Goal: Information Seeking & Learning: Learn about a topic

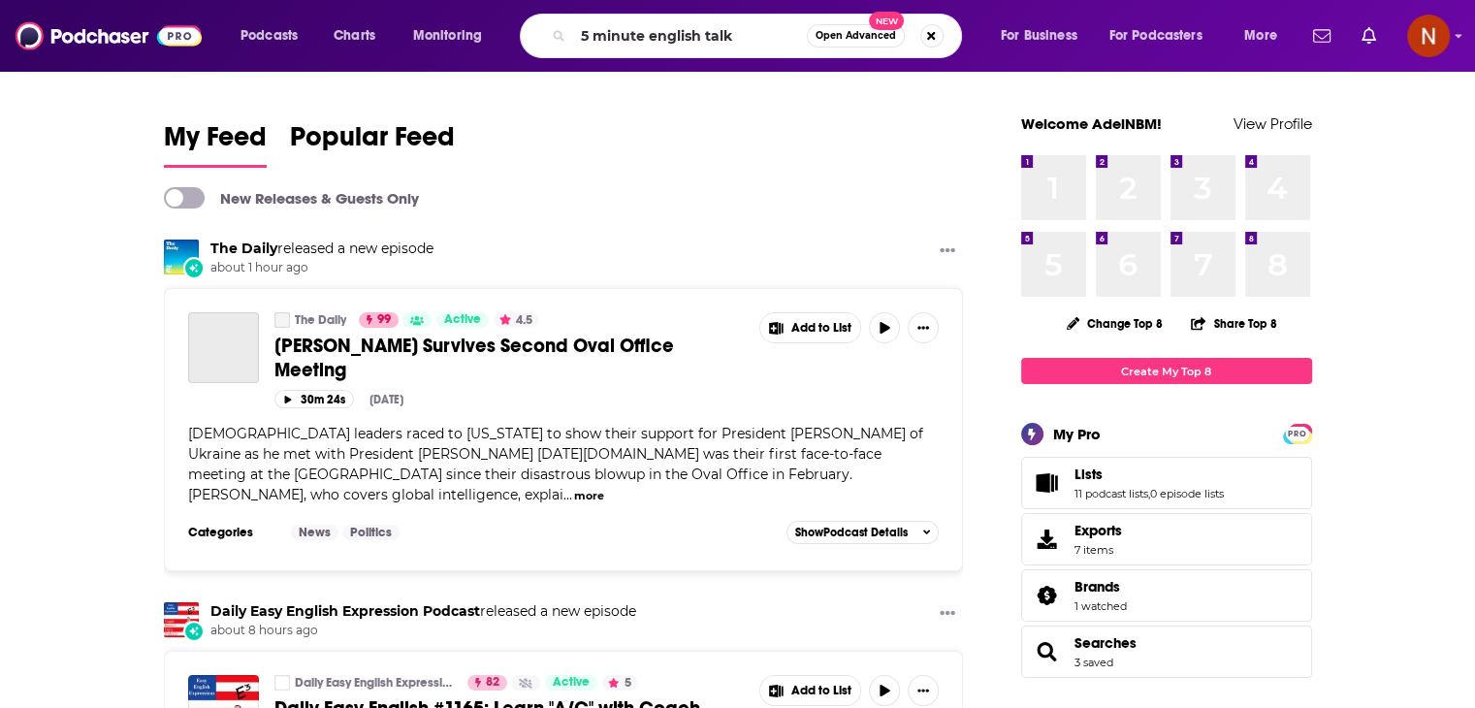
type input "5 minute english talk"
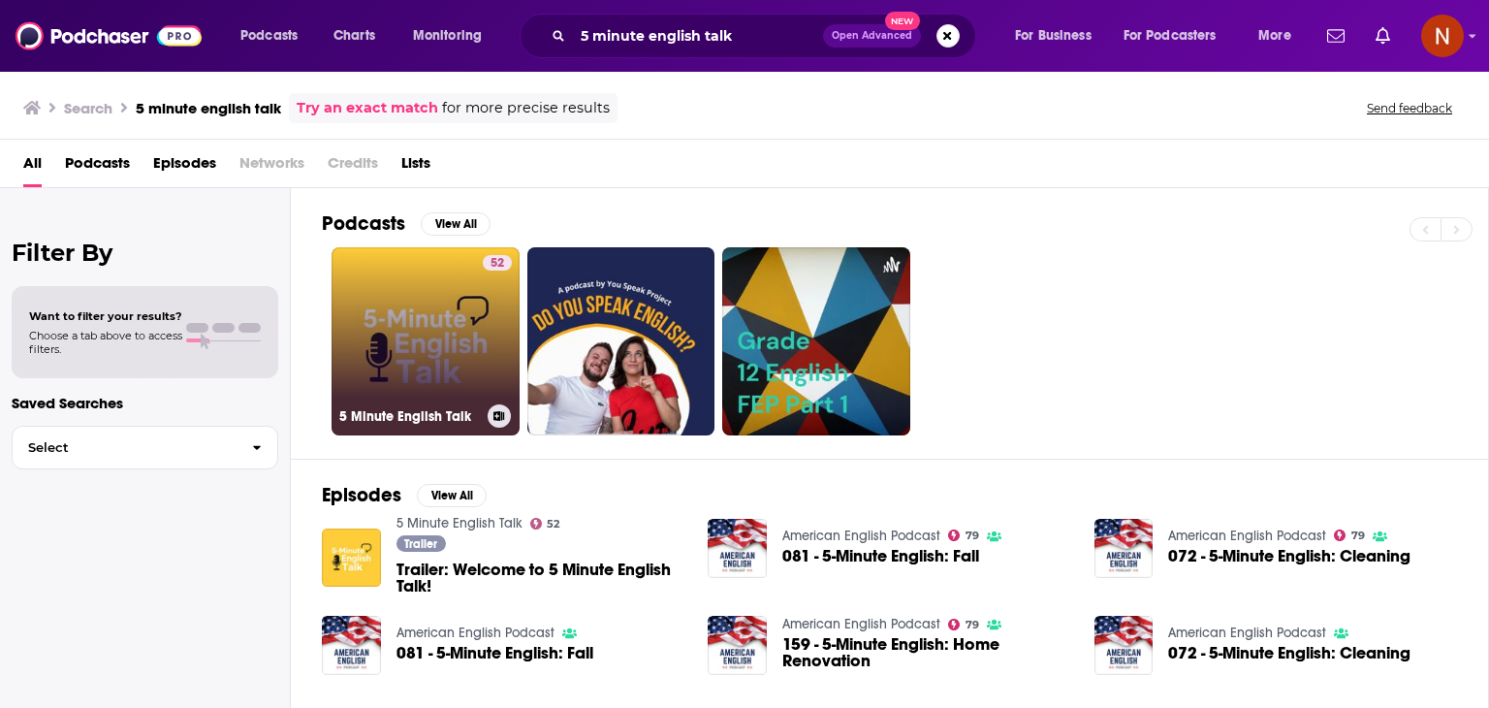
click at [411, 365] on link "52 5 Minute English Talk" at bounding box center [426, 341] width 188 height 188
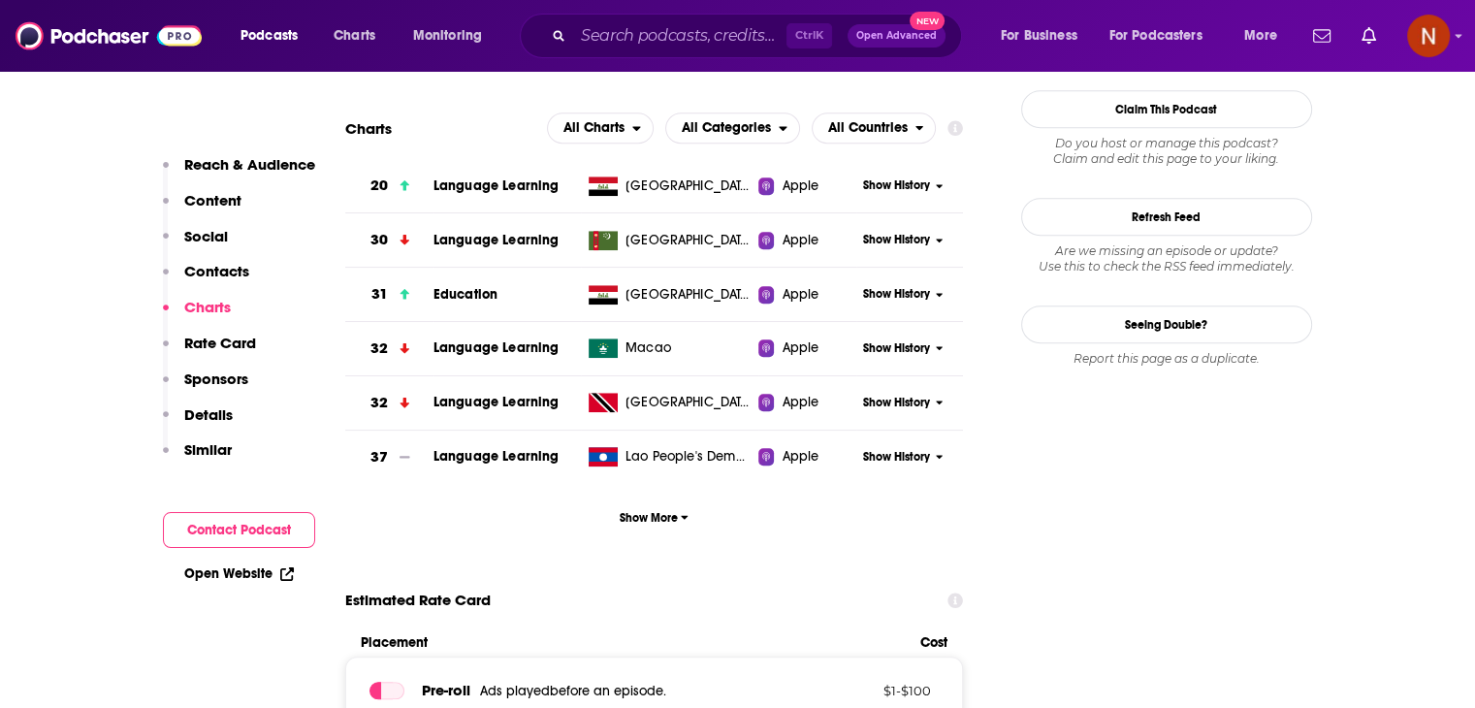
scroll to position [1755, 0]
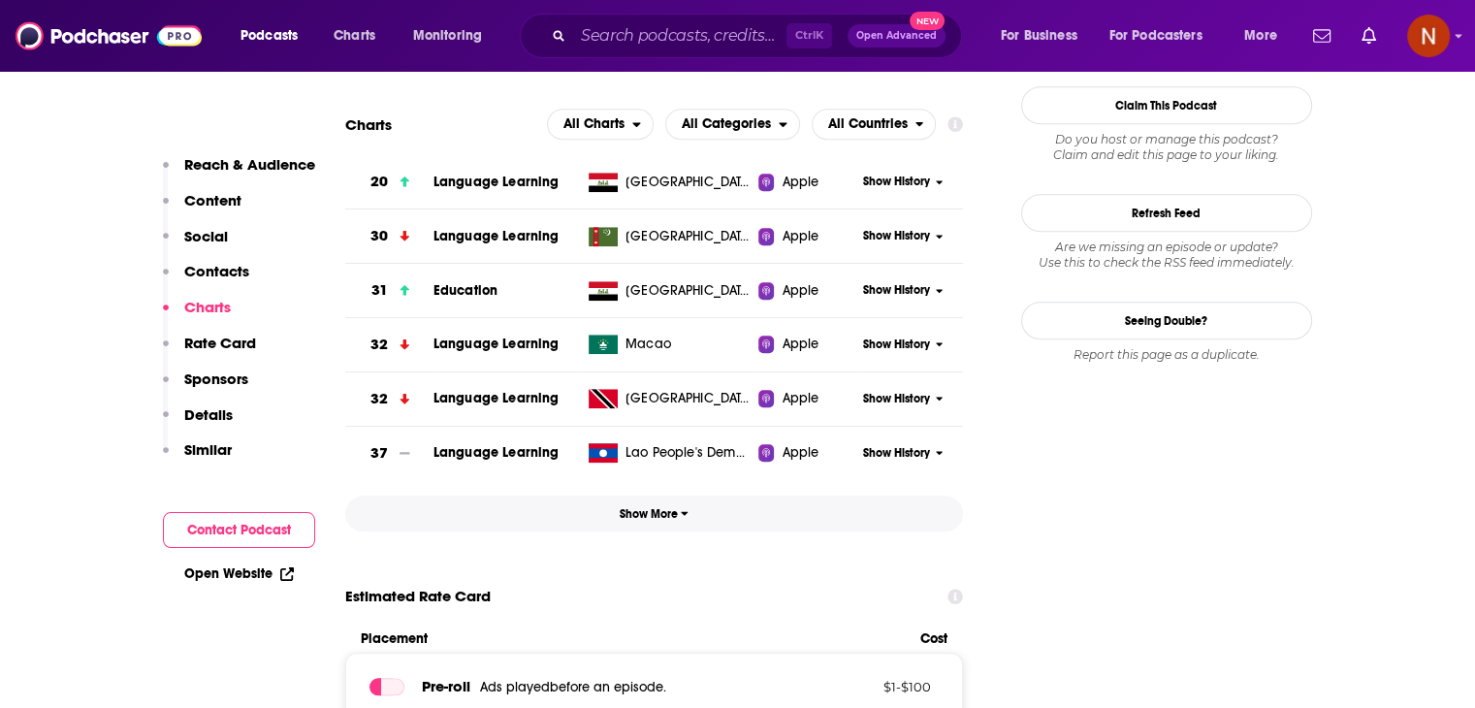
click at [644, 510] on span "Show More" at bounding box center [654, 514] width 69 height 14
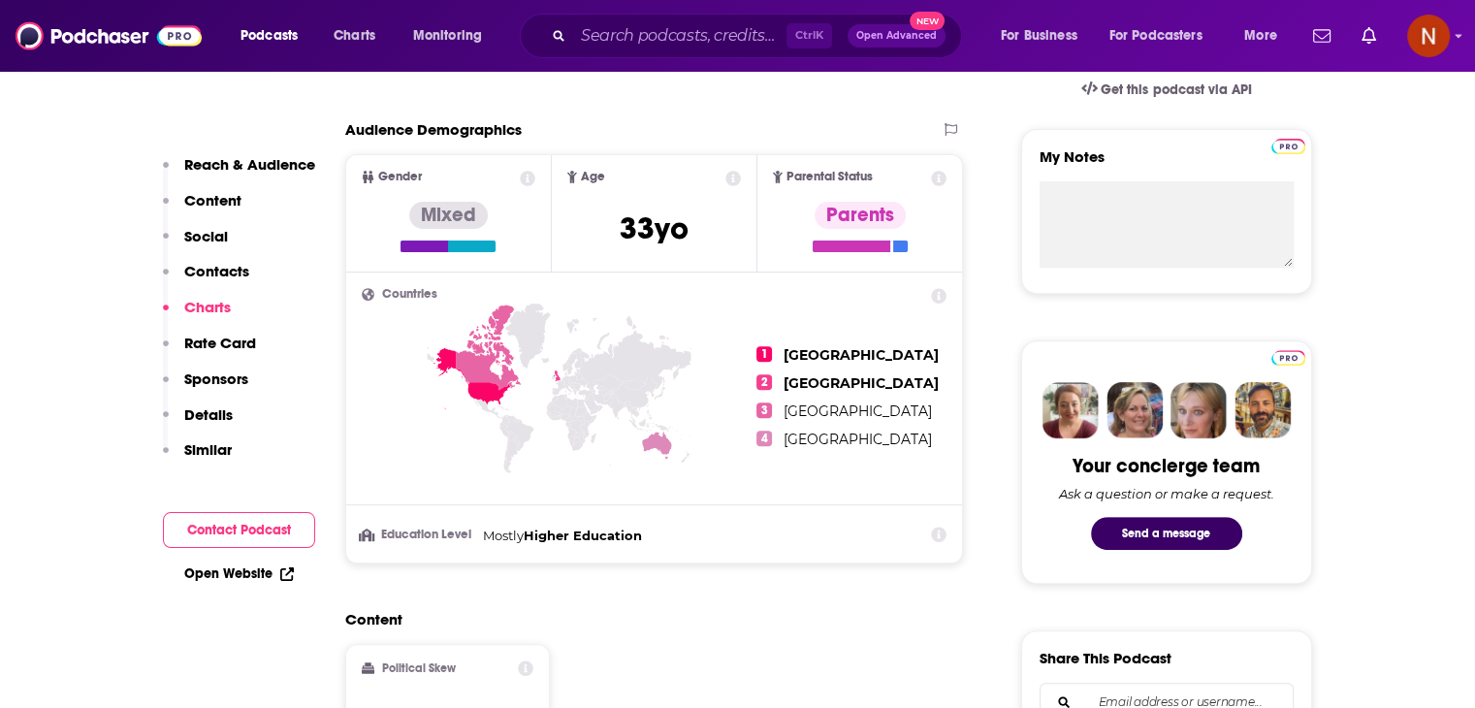
scroll to position [2772, 0]
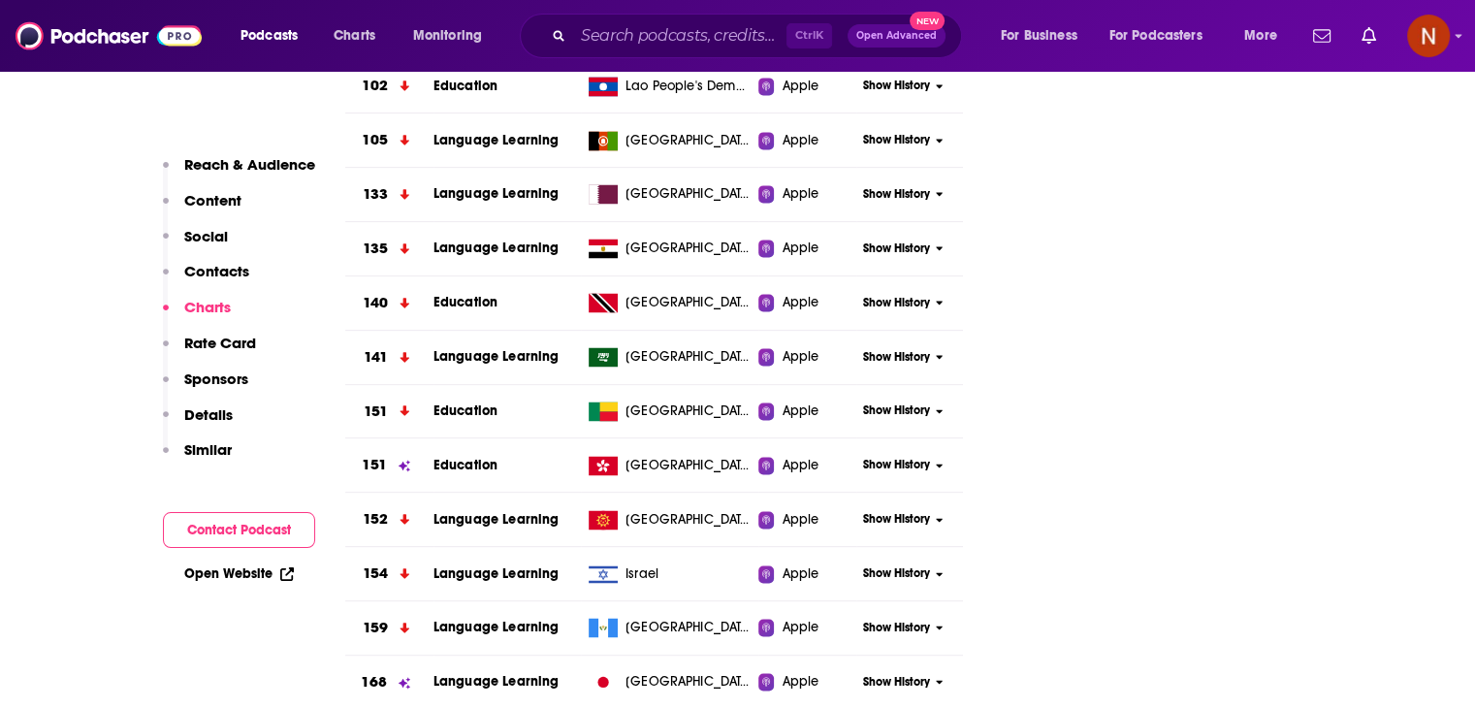
click at [894, 361] on span "Show History" at bounding box center [896, 357] width 67 height 16
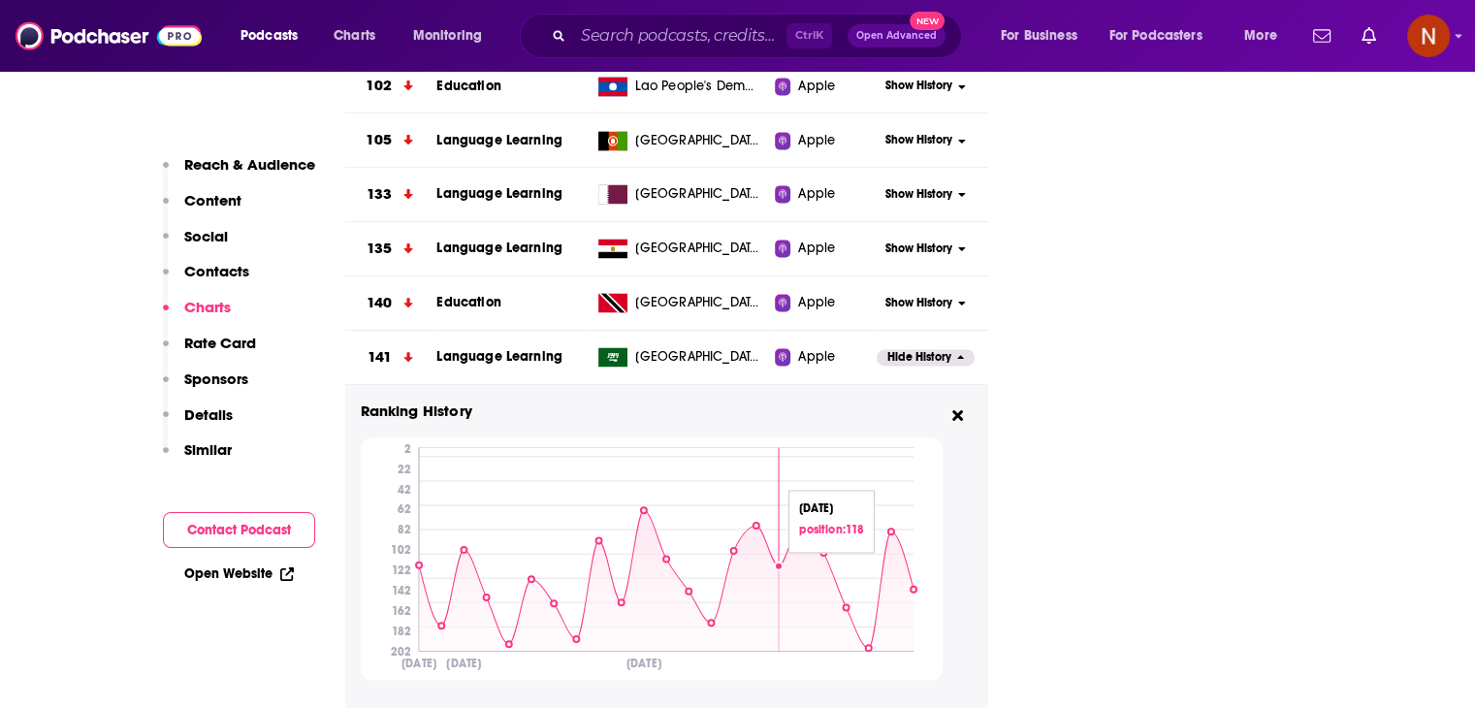
scroll to position [2927, 0]
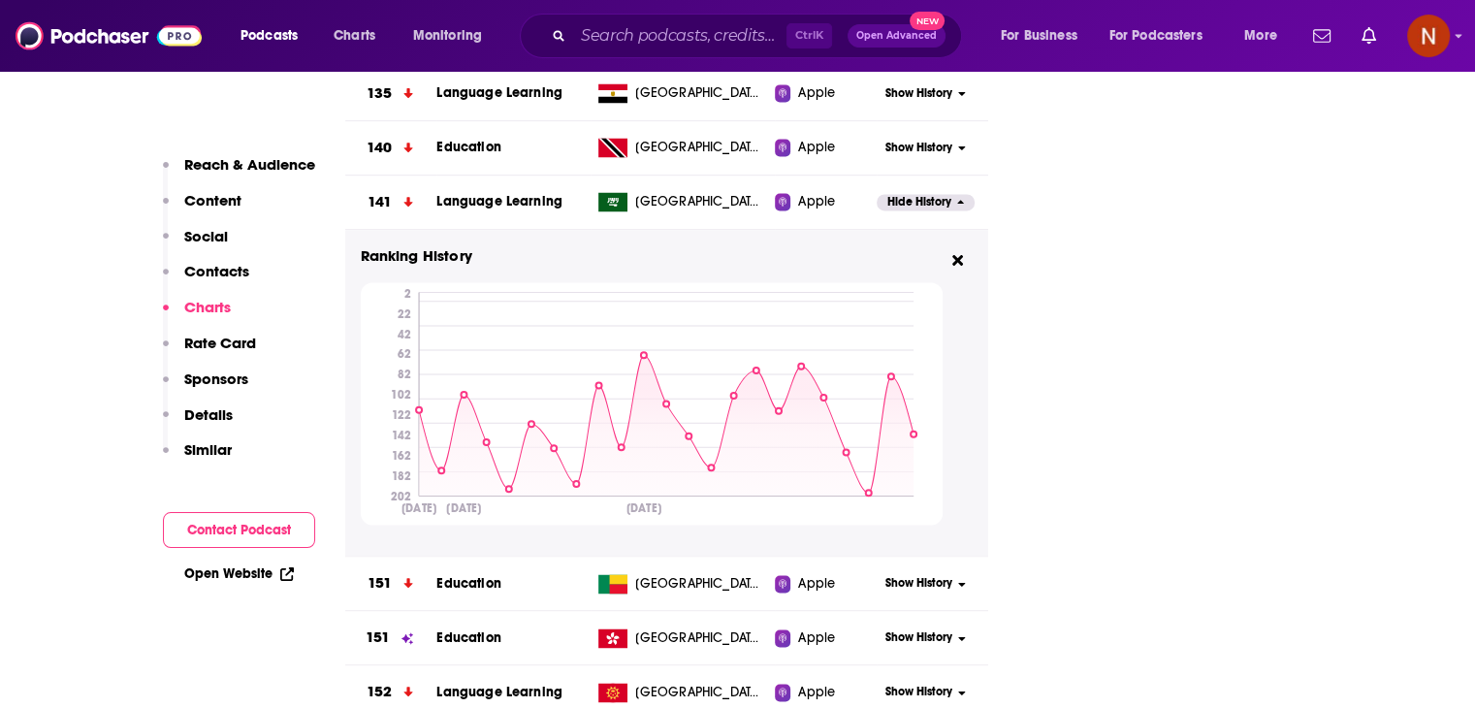
click at [685, 207] on span "[GEOGRAPHIC_DATA]" at bounding box center [698, 201] width 126 height 19
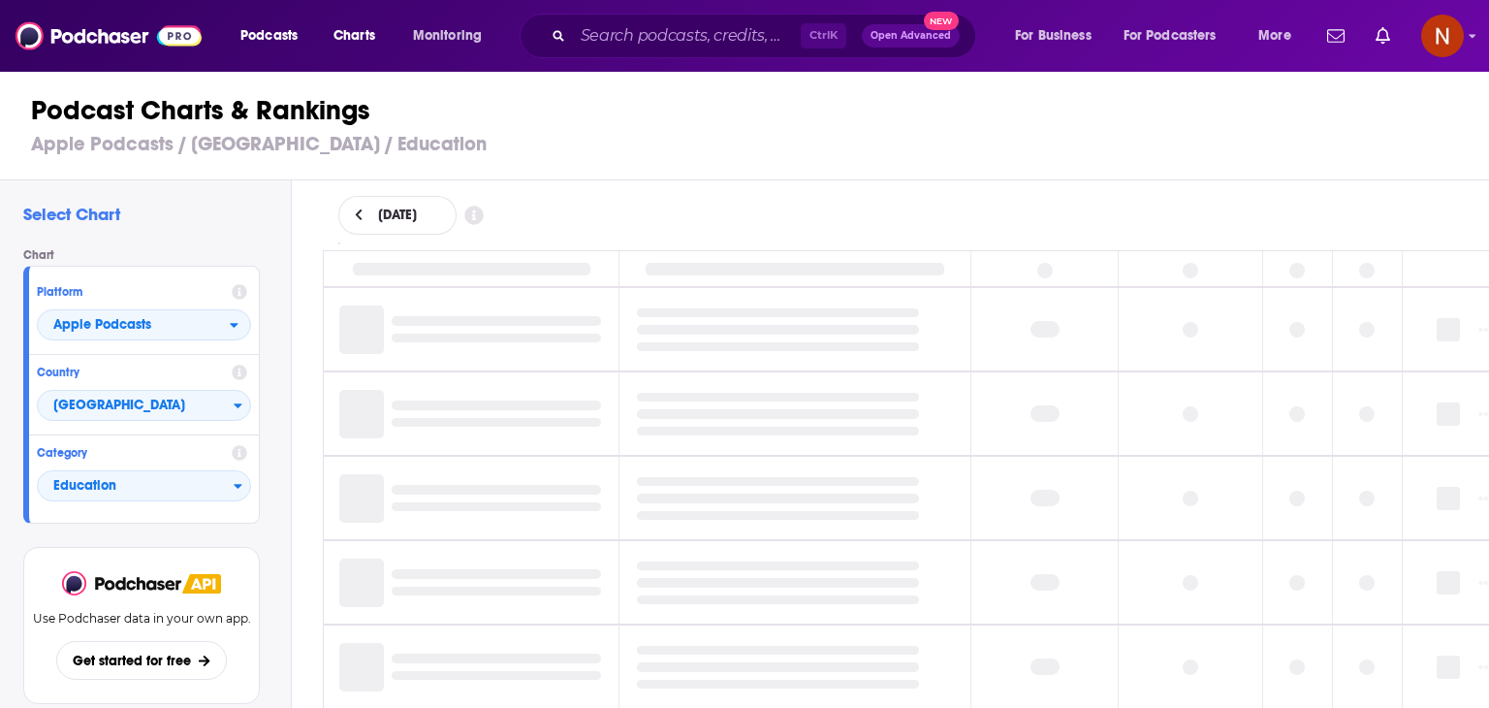
click at [640, 15] on div "Ctrl K Open Advanced New" at bounding box center [748, 36] width 457 height 45
click at [639, 37] on input "Search podcasts, credits, & more..." at bounding box center [687, 35] width 228 height 31
paste input "Coucou MA Biche"
click at [656, 34] on input "Coucou MA Biche" at bounding box center [687, 35] width 228 height 31
type input "Coucou MA Biche"
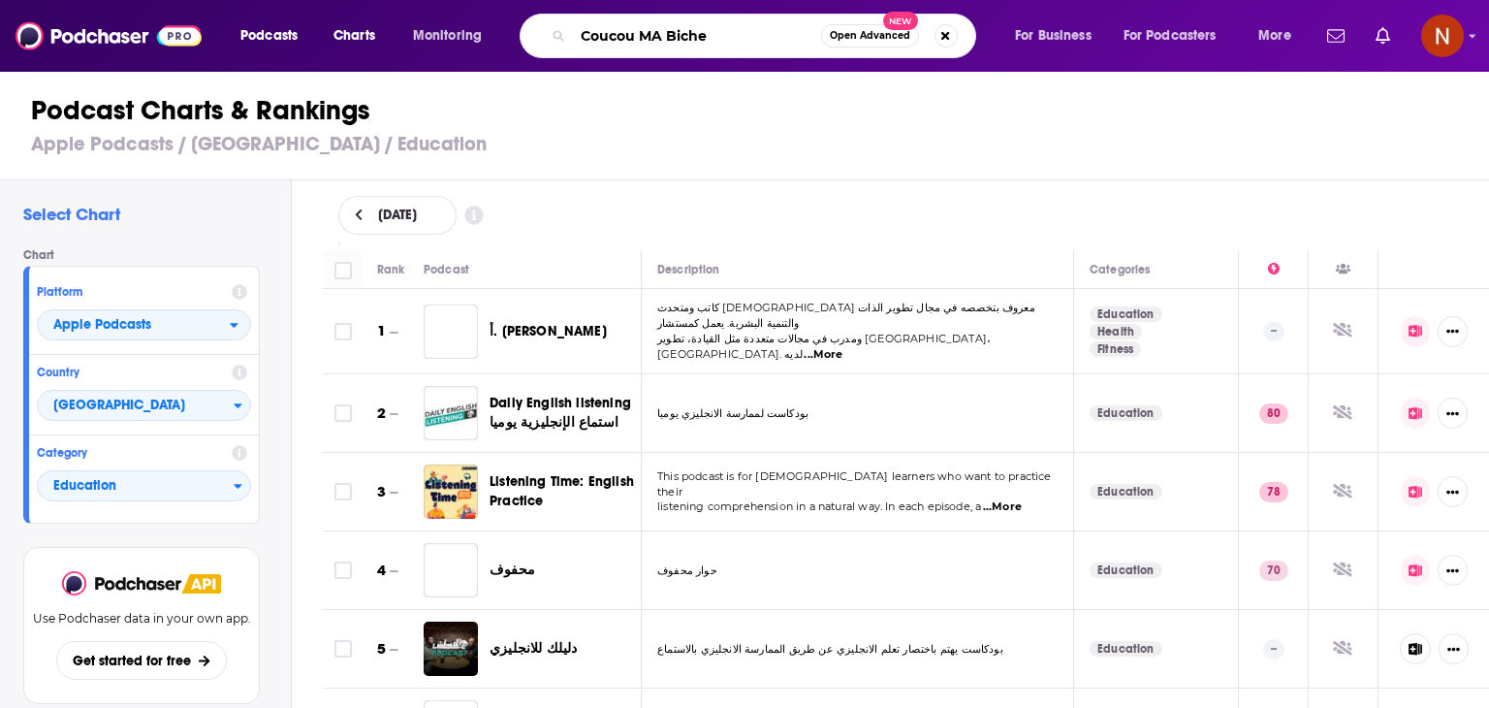
click at [745, 41] on input "Coucou MA Biche" at bounding box center [697, 35] width 248 height 31
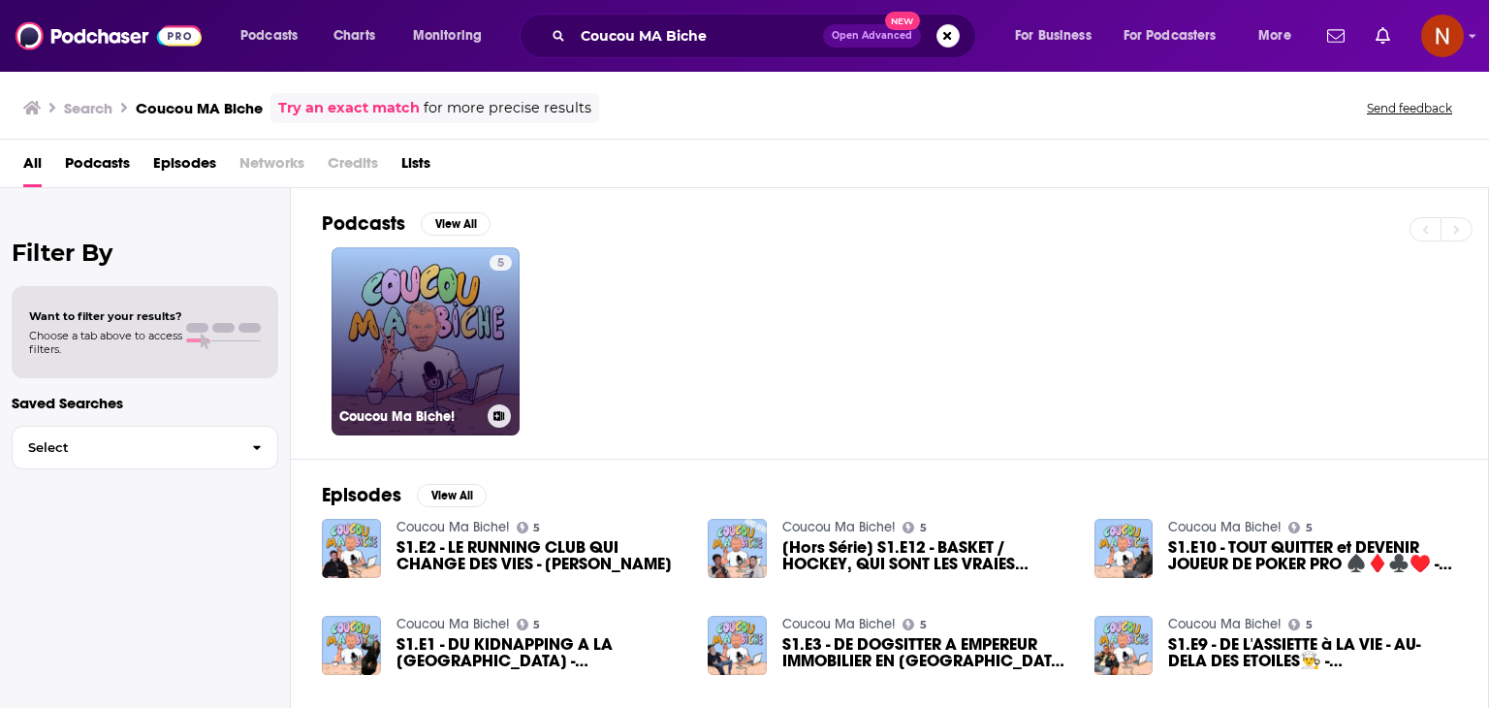
click at [381, 362] on link "5 Coucou Ma Biche!" at bounding box center [426, 341] width 188 height 188
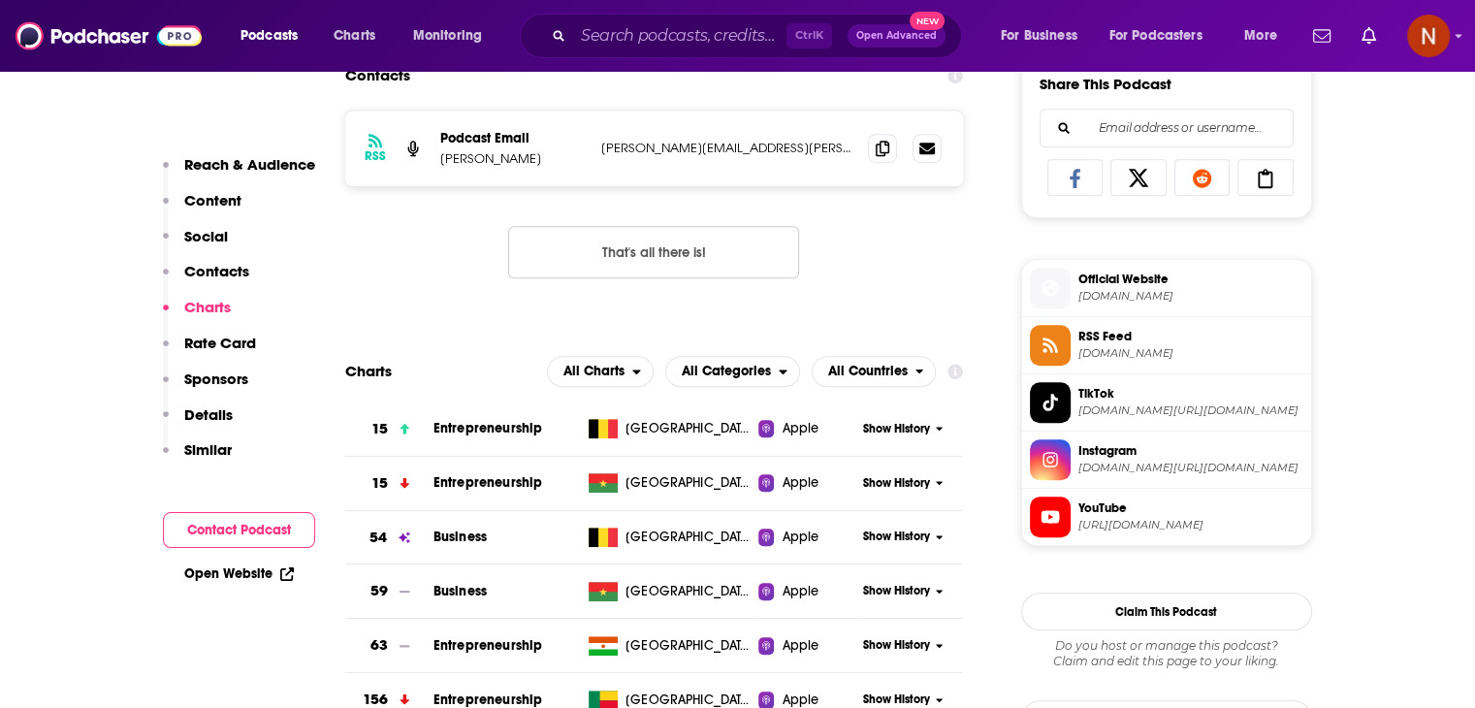
scroll to position [1232, 0]
click at [896, 436] on span "Show History" at bounding box center [896, 428] width 67 height 16
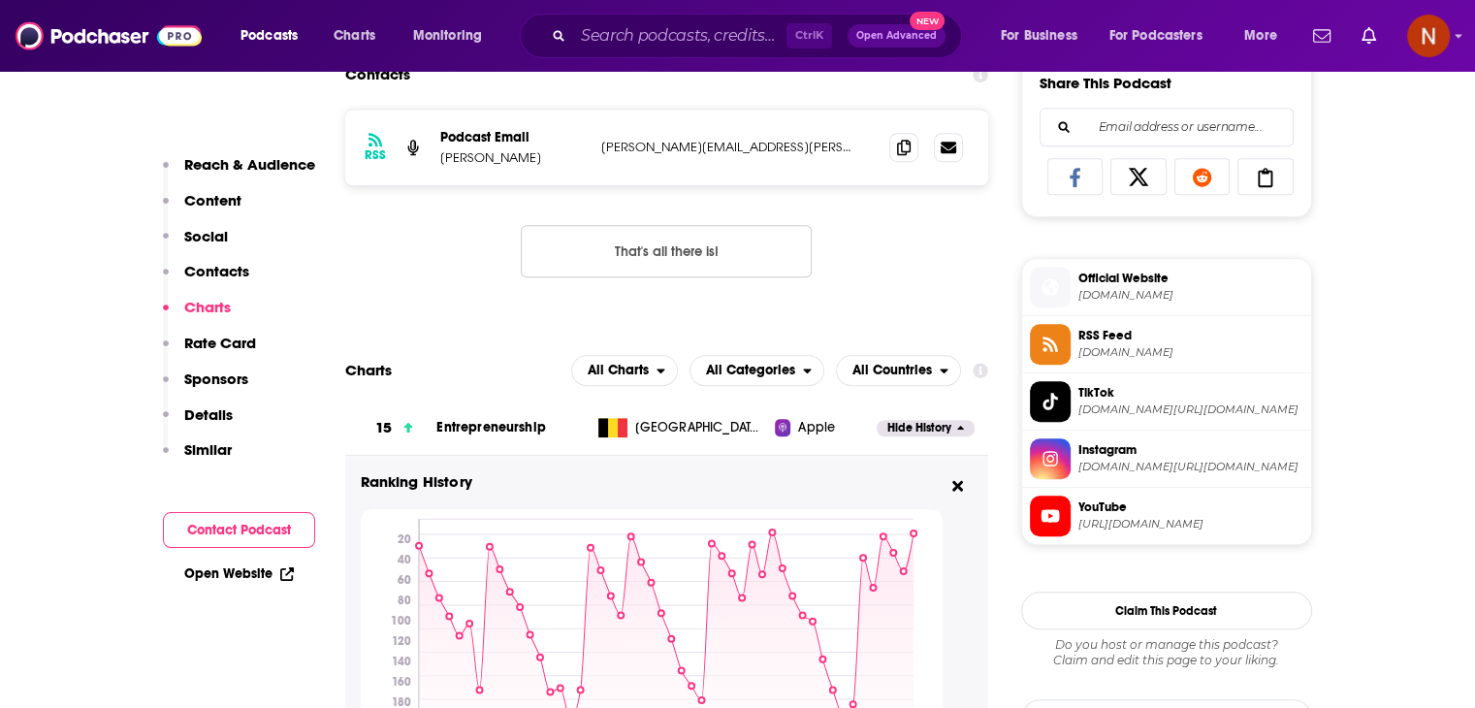
scroll to position [1381, 0]
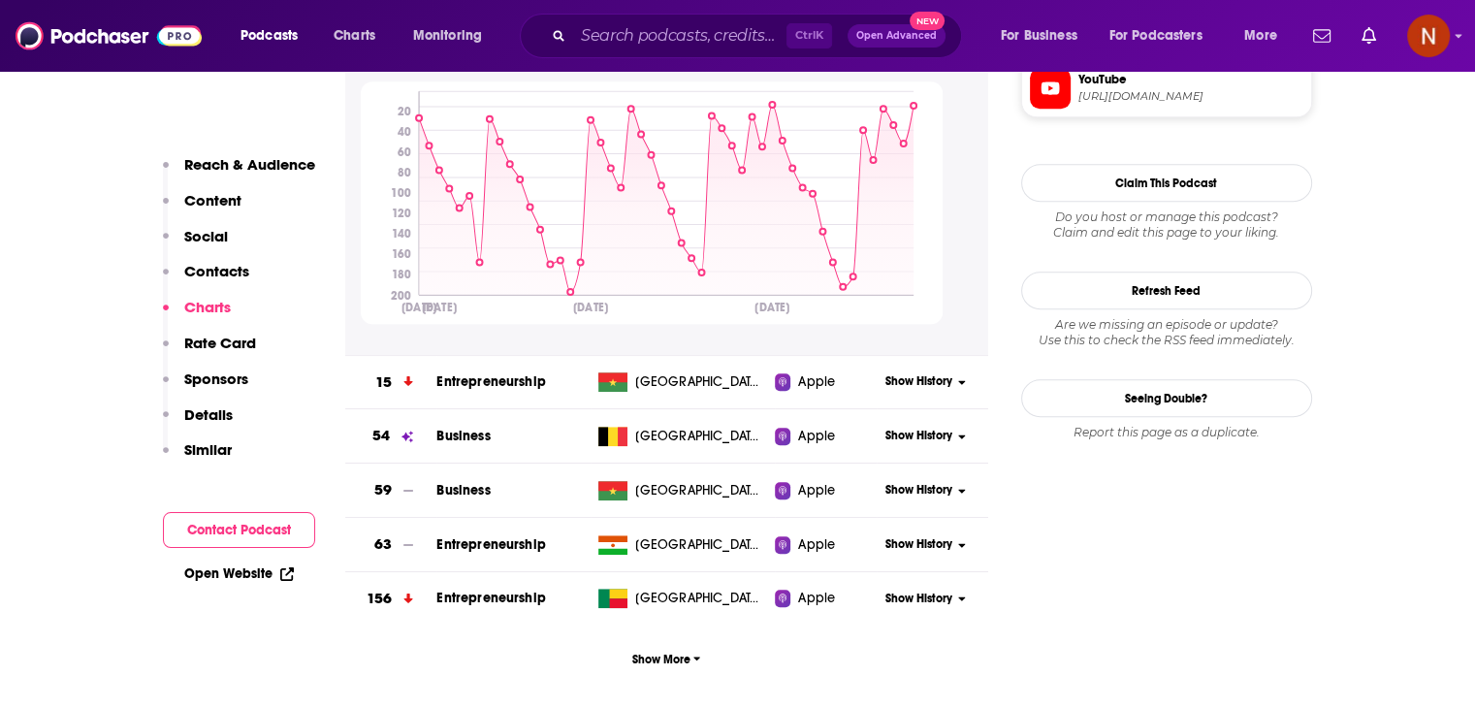
scroll to position [1660, 0]
click at [909, 446] on div "Show History" at bounding box center [932, 436] width 111 height 48
click at [909, 436] on span "Show History" at bounding box center [918, 436] width 67 height 16
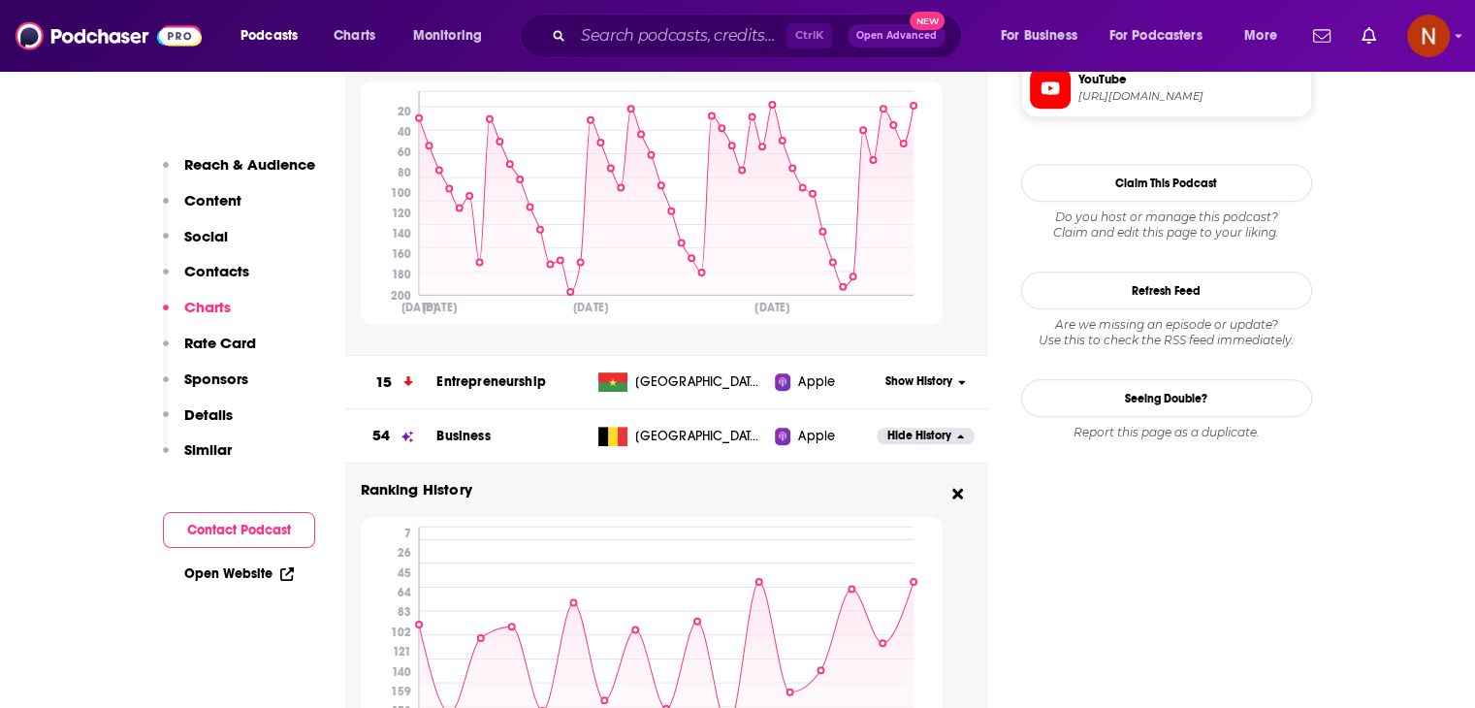
scroll to position [1819, 0]
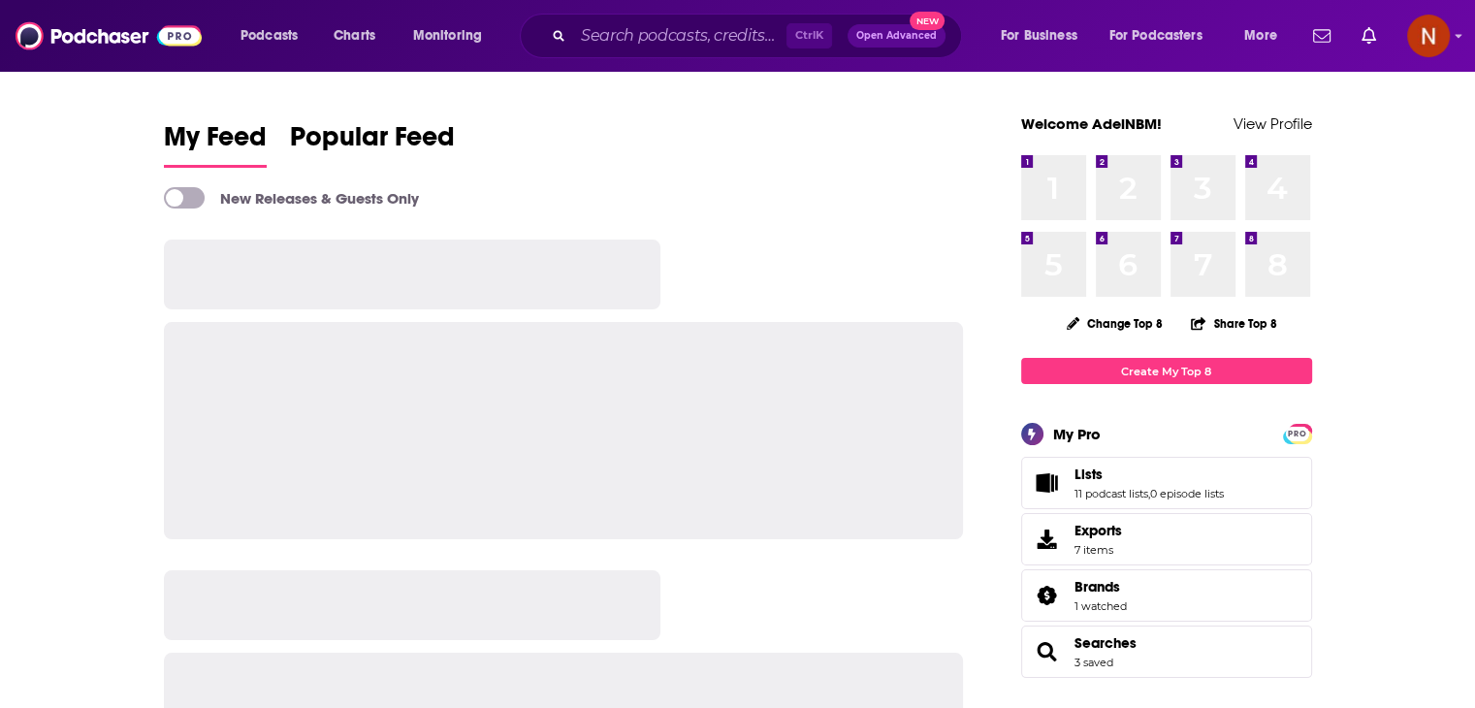
click at [711, 52] on div "Ctrl K Open Advanced New" at bounding box center [741, 36] width 442 height 45
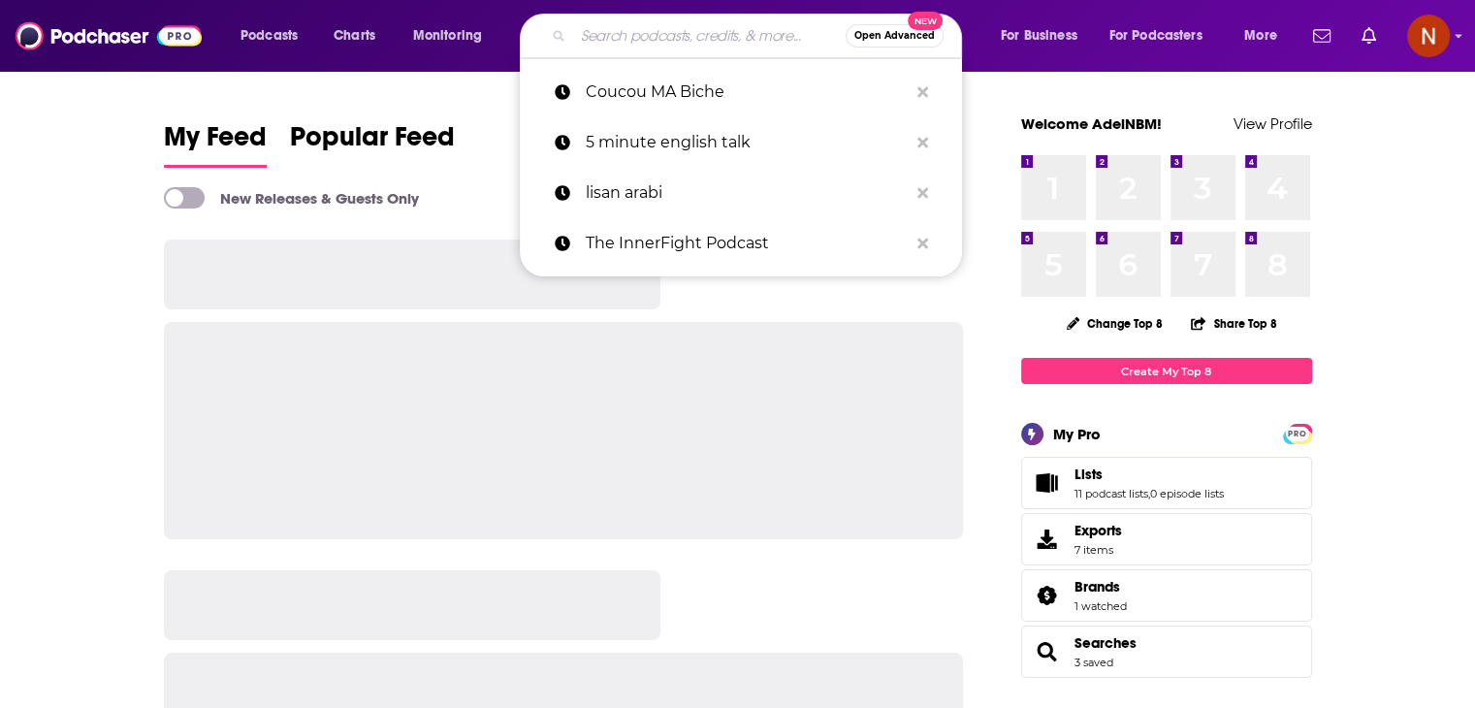
click at [707, 40] on input "Search podcasts, credits, & more..." at bounding box center [709, 35] width 272 height 31
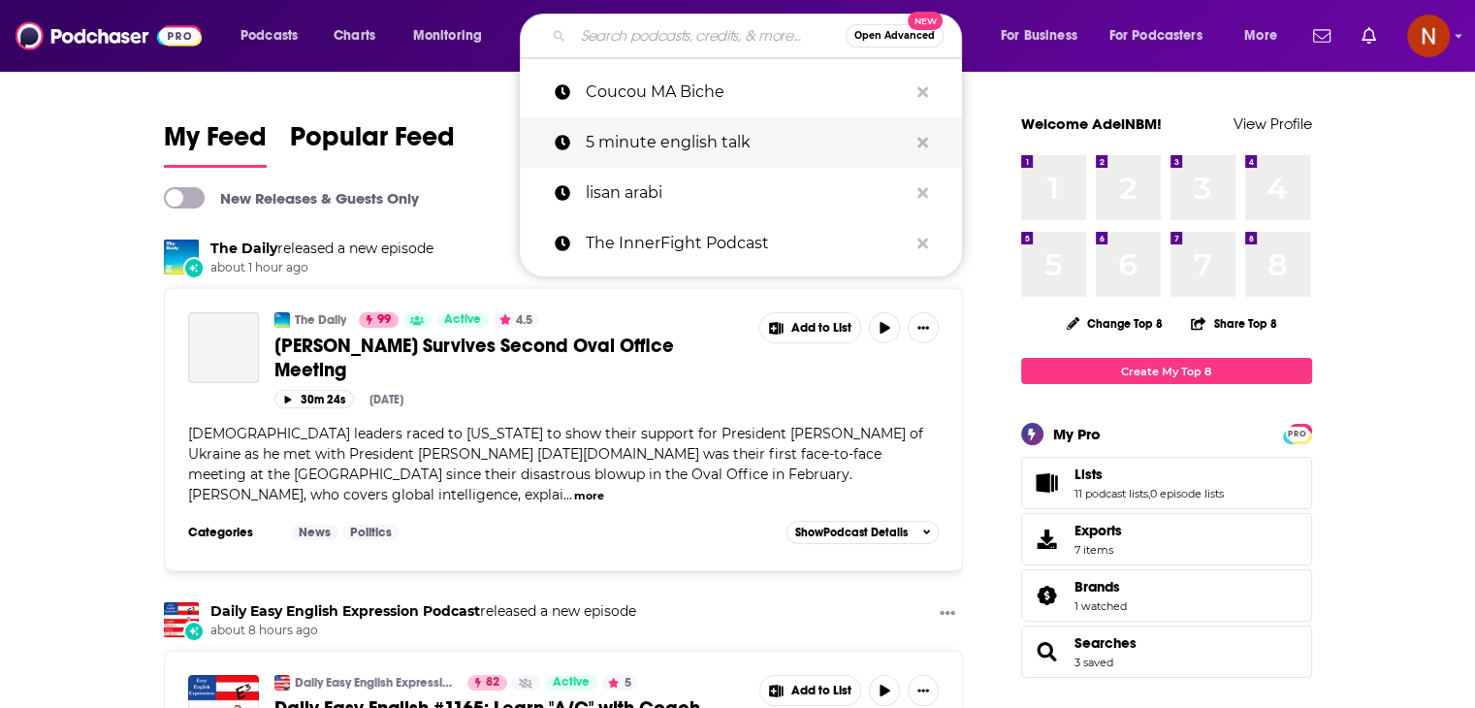
click at [684, 137] on p "5 minute english talk" at bounding box center [747, 142] width 322 height 50
type input "5 minute english talk"
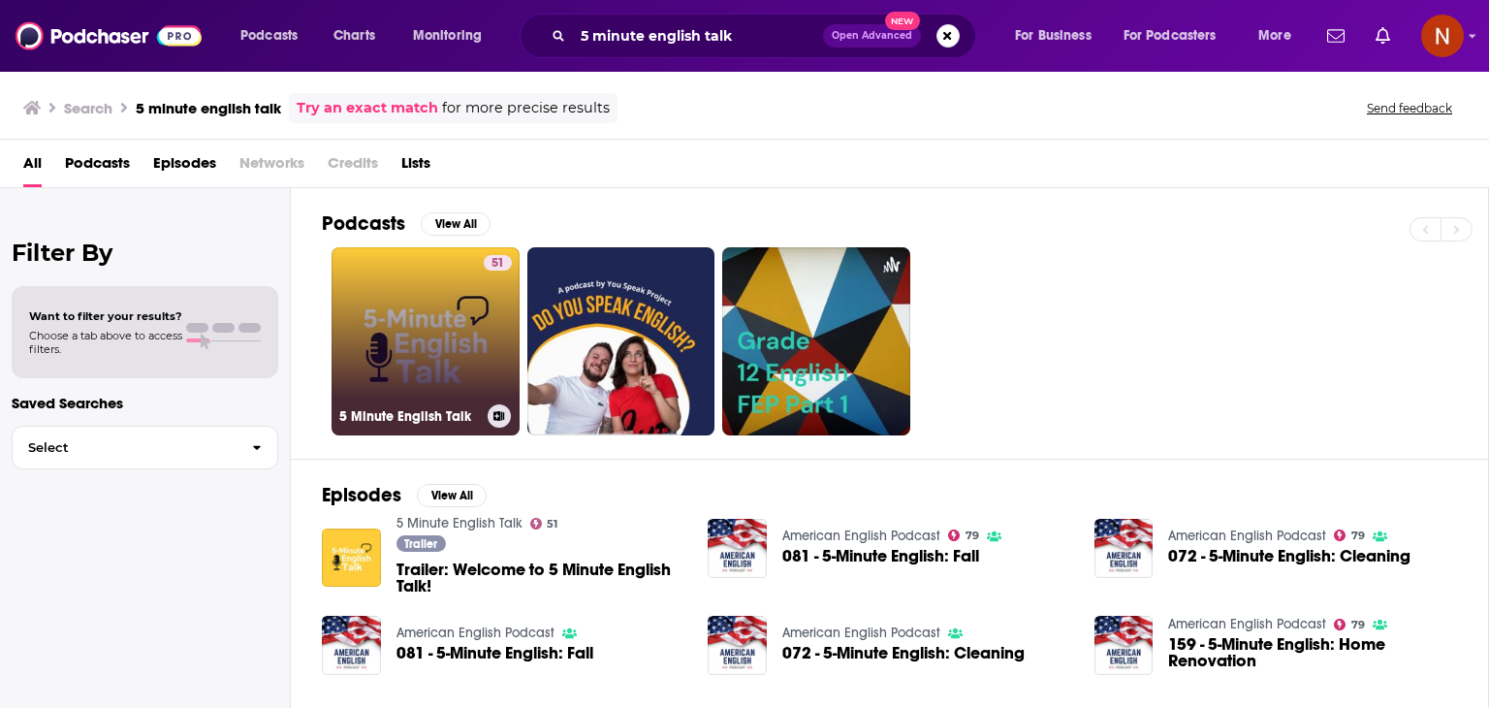
click at [415, 330] on link "51 5 Minute English Talk" at bounding box center [426, 341] width 188 height 188
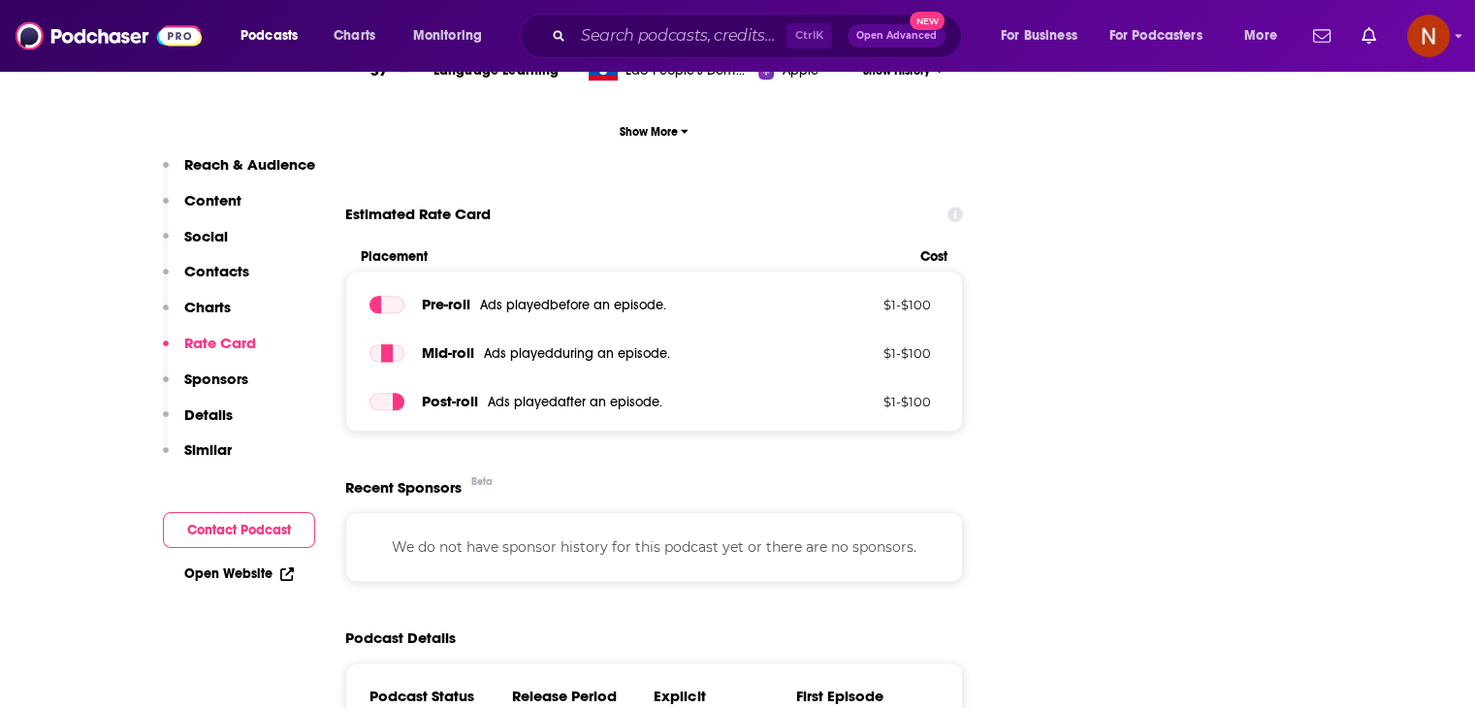
scroll to position [1536, 0]
